Goal: Task Accomplishment & Management: Manage account settings

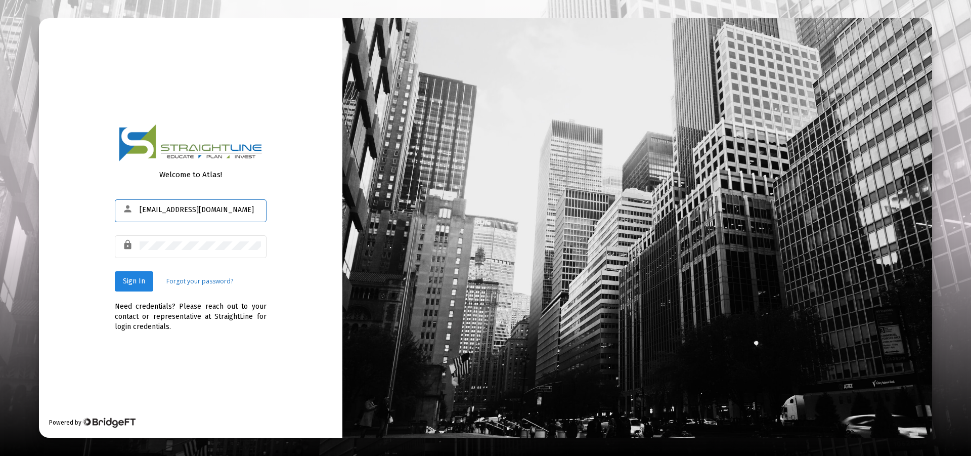
type input "[EMAIL_ADDRESS][DOMAIN_NAME]"
click at [130, 283] on span "Sign In" at bounding box center [134, 281] width 22 height 9
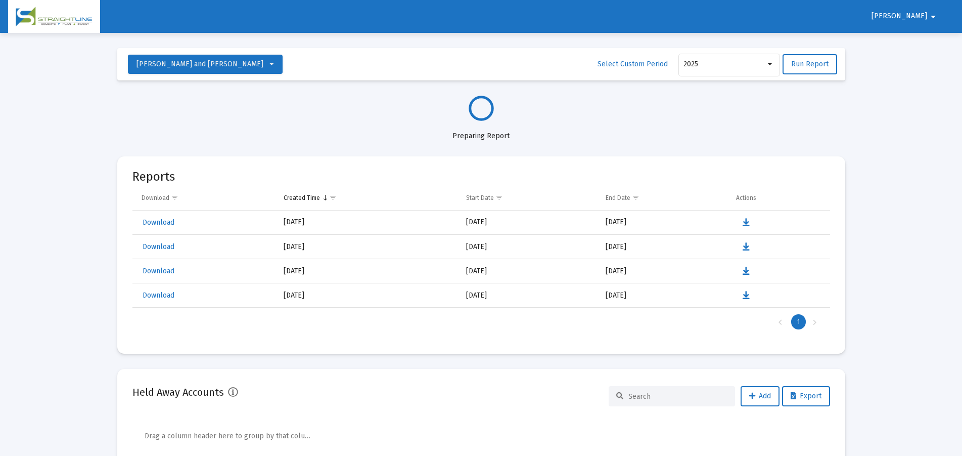
select select "View all"
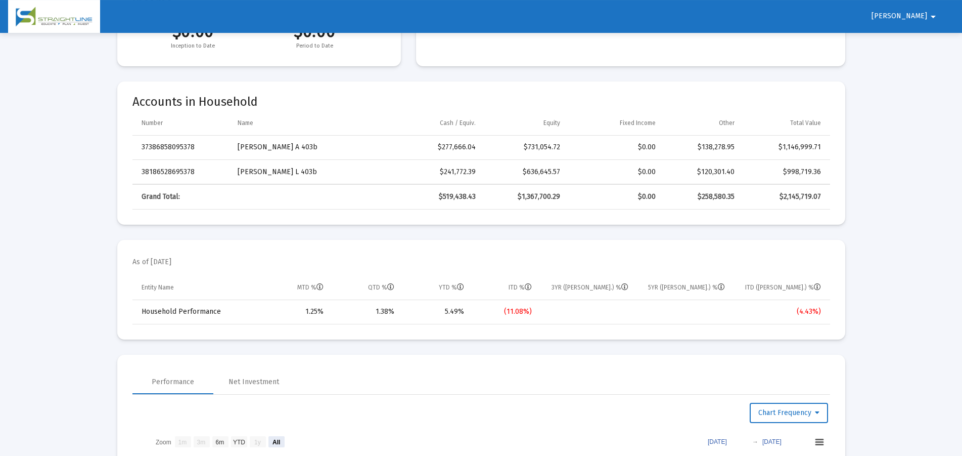
scroll to position [258, 0]
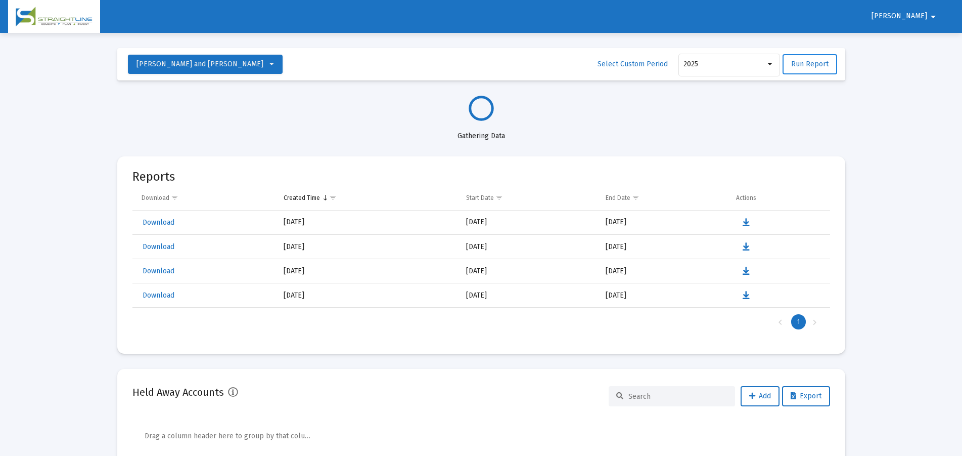
select select "View all"
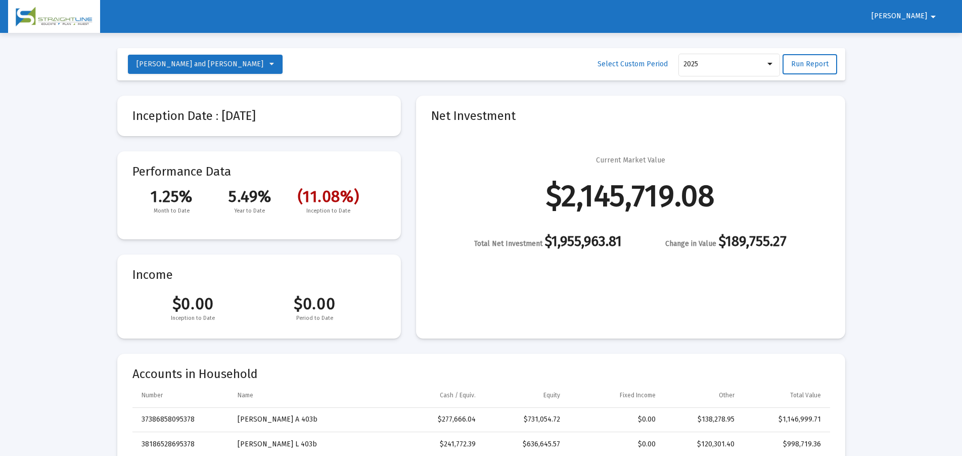
click at [934, 14] on mat-icon "arrow_drop_down" at bounding box center [933, 17] width 12 height 20
click at [930, 41] on button "Logout" at bounding box center [930, 43] width 57 height 24
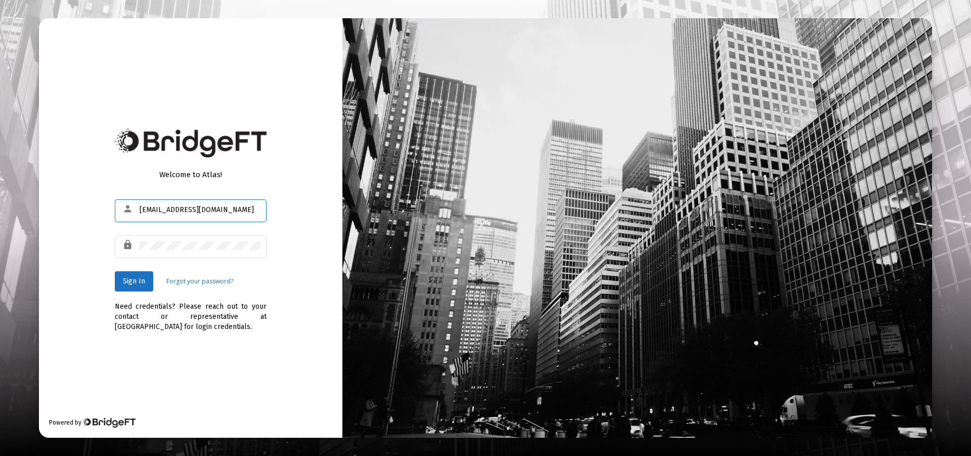
type input "bb@msu.edu"
